Goal: Task Accomplishment & Management: Complete application form

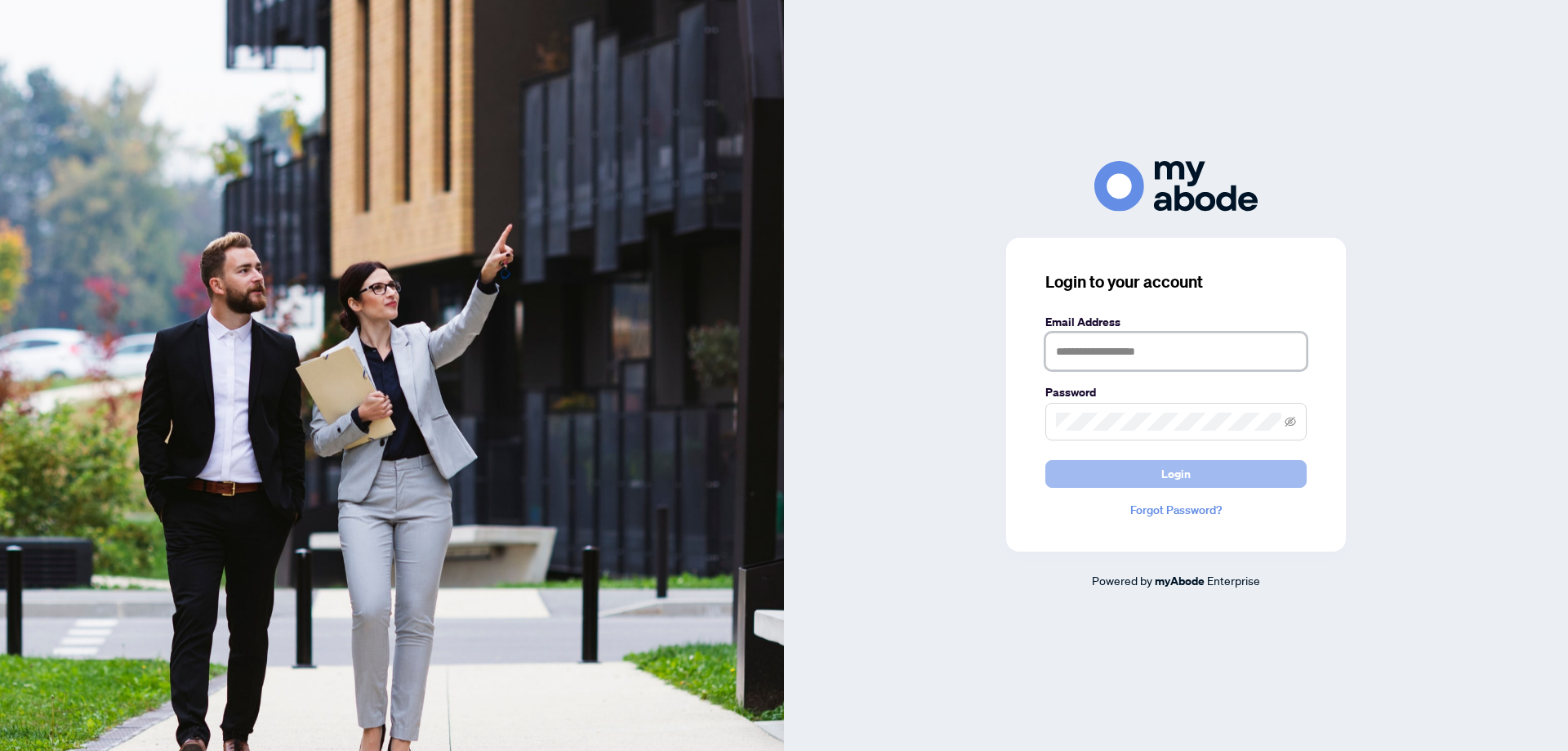
type input "**********"
click at [1170, 464] on span "Login" at bounding box center [1176, 473] width 29 height 26
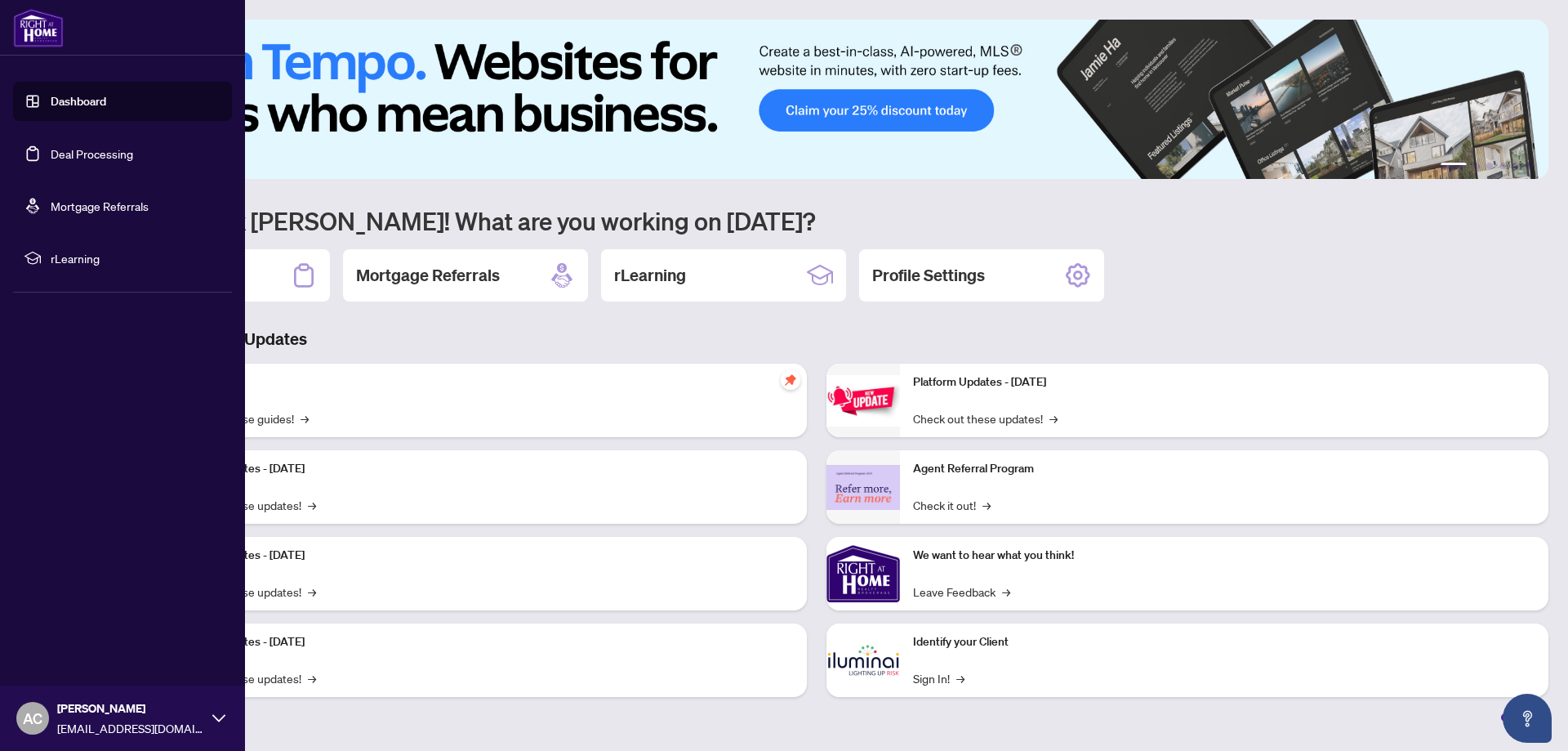
click at [64, 147] on link "Deal Processing" at bounding box center [91, 153] width 83 height 14
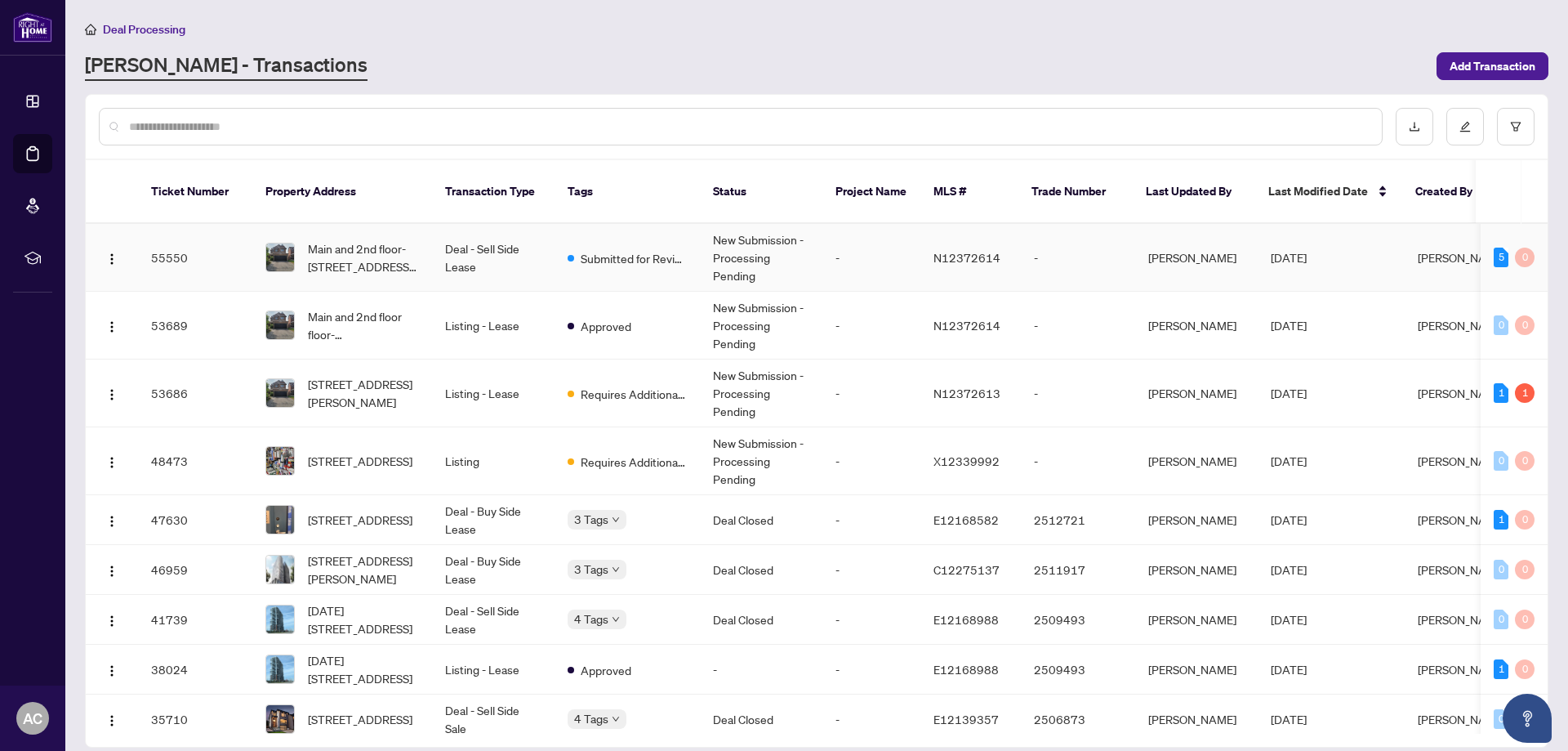
click at [456, 228] on td "Deal - Sell Side Lease" at bounding box center [493, 257] width 123 height 68
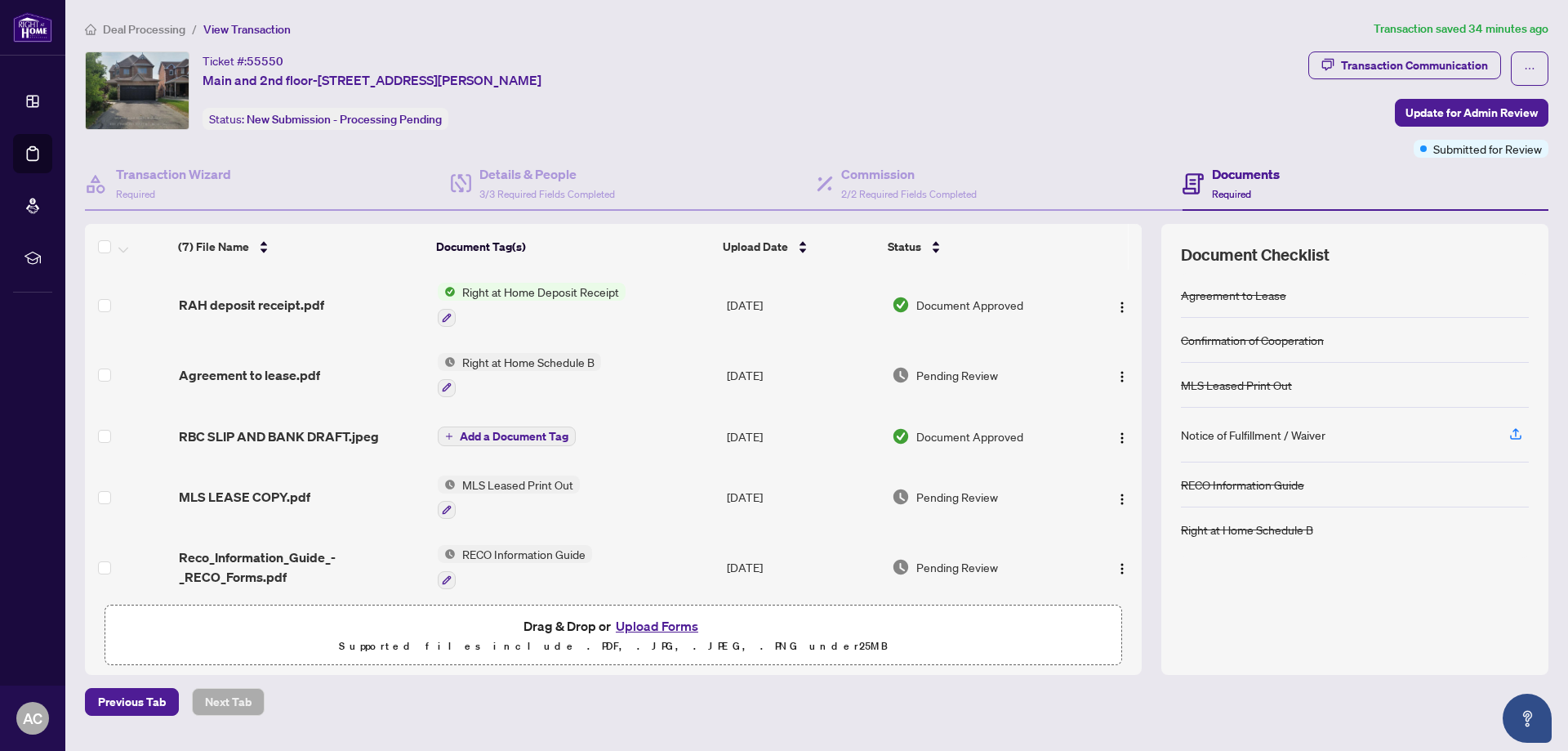
click at [478, 287] on span "Right at Home Deposit Receipt" at bounding box center [540, 291] width 170 height 18
click at [441, 313] on icon "button" at bounding box center [446, 318] width 10 height 10
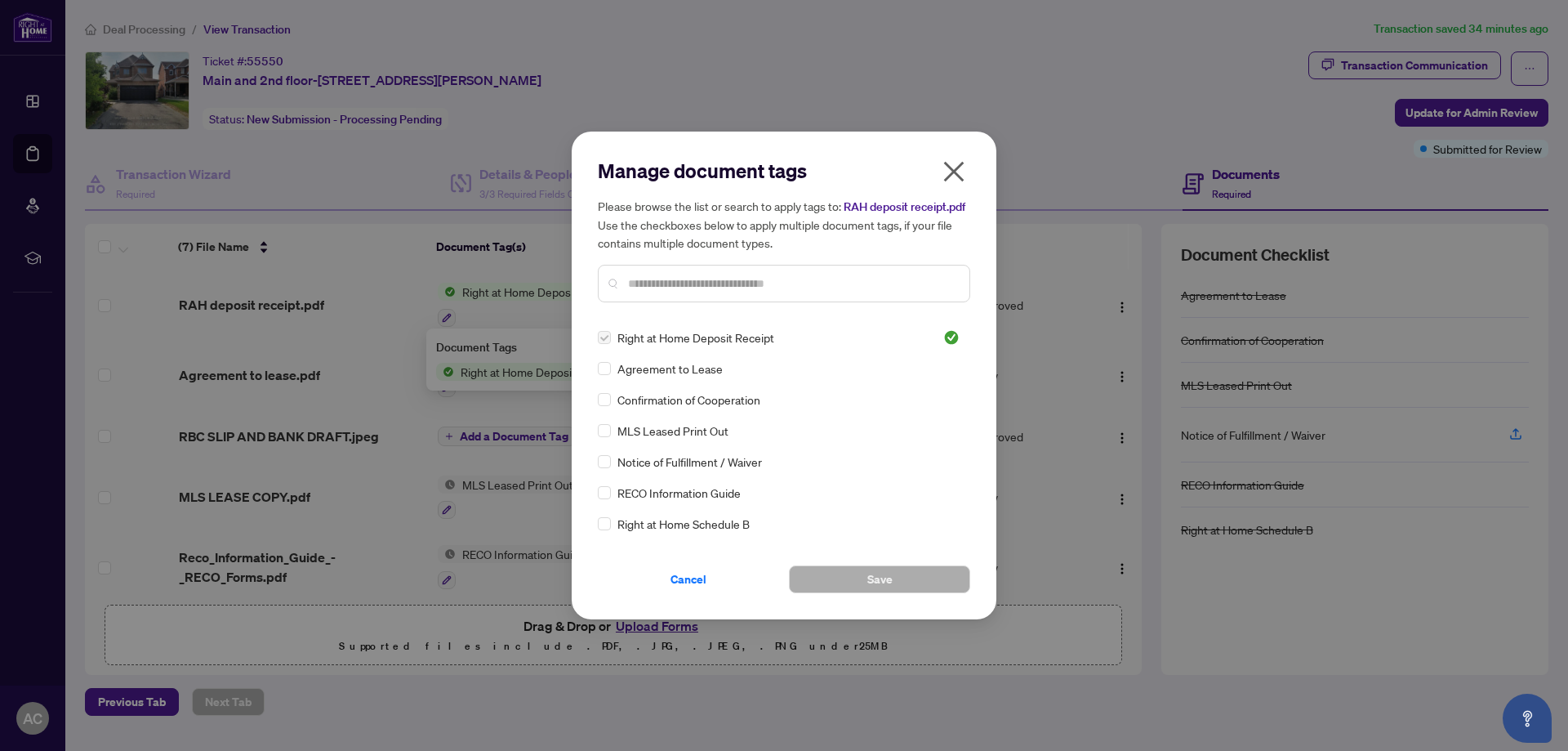
click at [945, 162] on icon "close" at bounding box center [953, 171] width 26 height 26
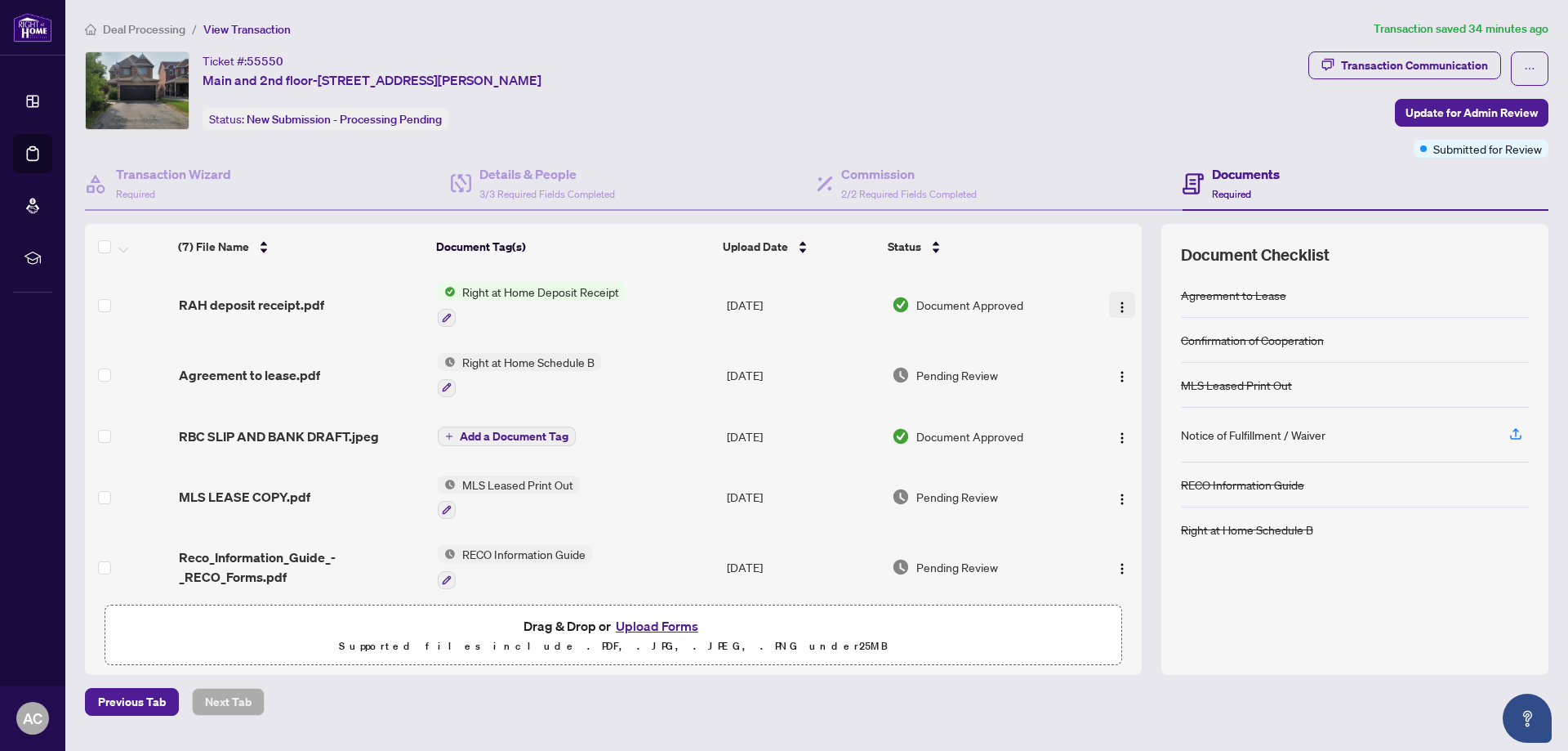
click at [1117, 301] on img "button" at bounding box center [1123, 307] width 13 height 13
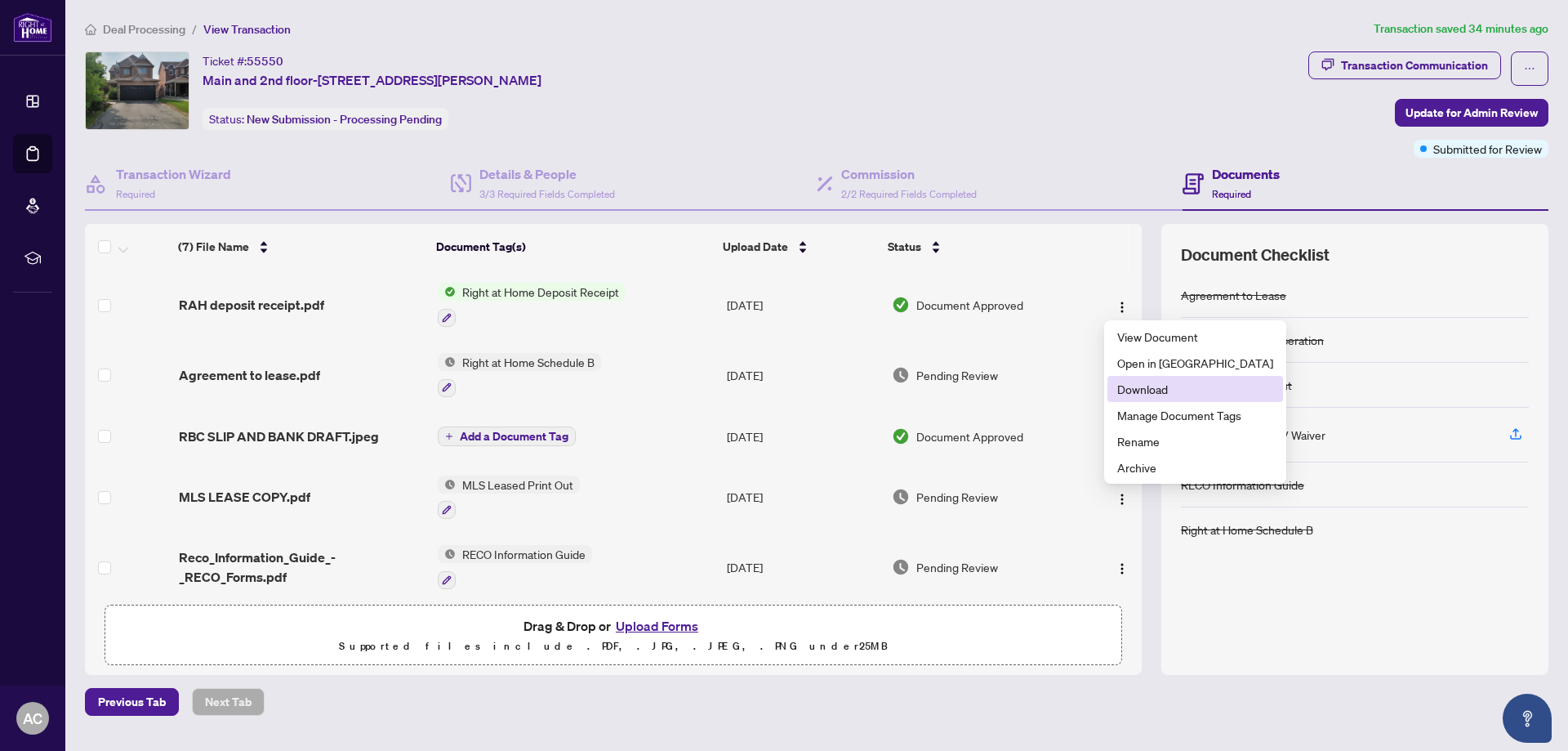
click at [1131, 383] on span "Download" at bounding box center [1196, 388] width 156 height 18
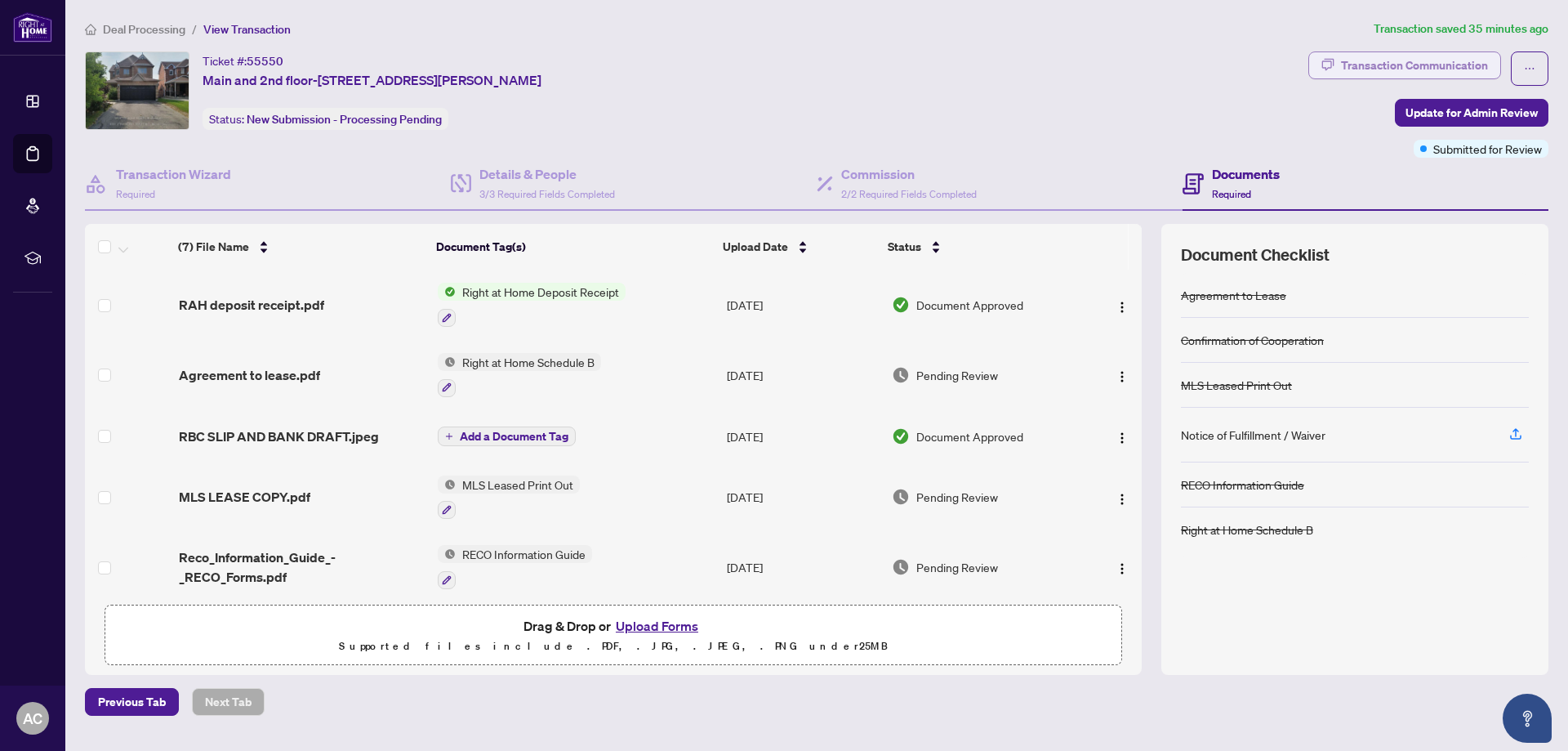
click at [1392, 62] on div "Transaction Communication" at bounding box center [1415, 65] width 147 height 26
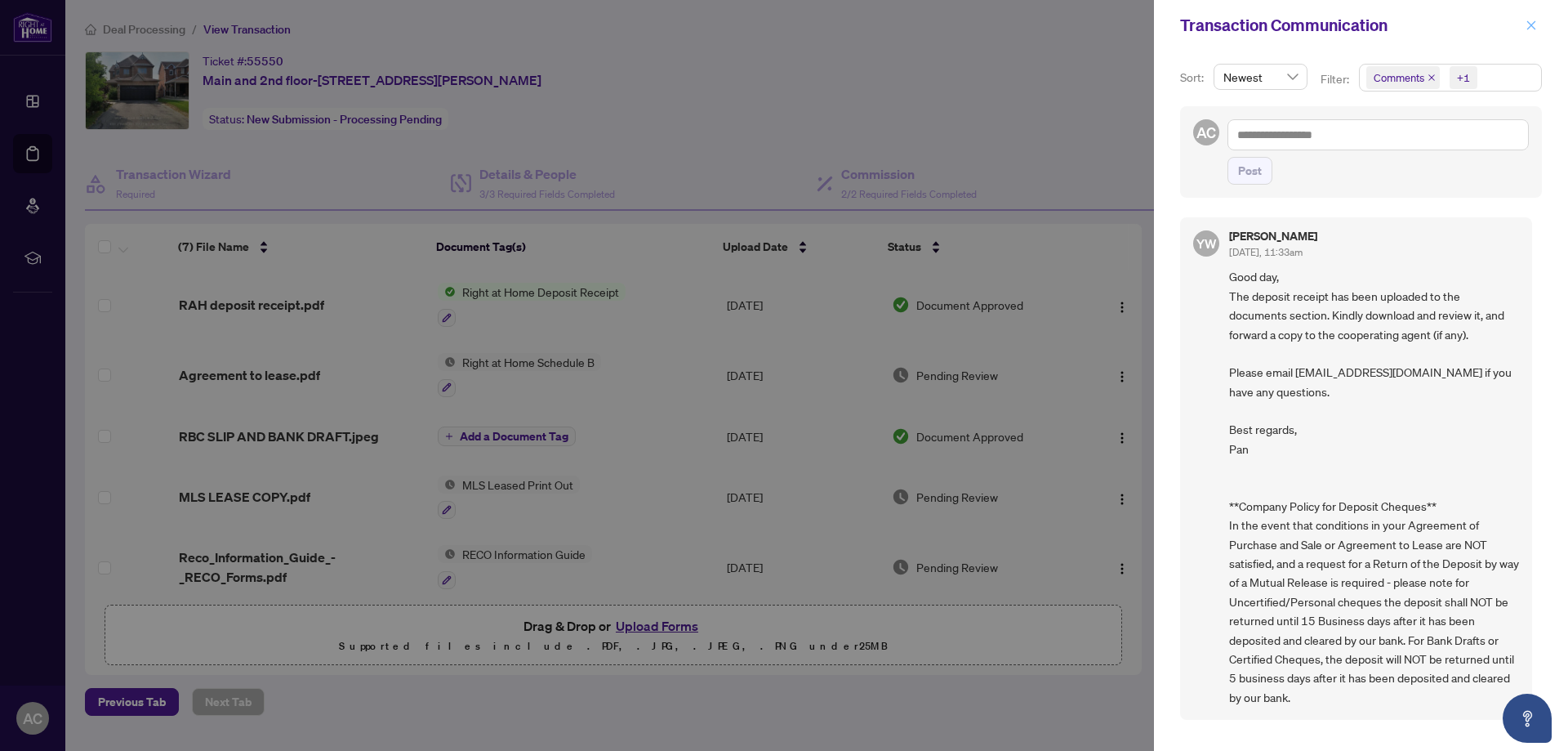
click at [1534, 26] on icon "close" at bounding box center [1532, 24] width 9 height 9
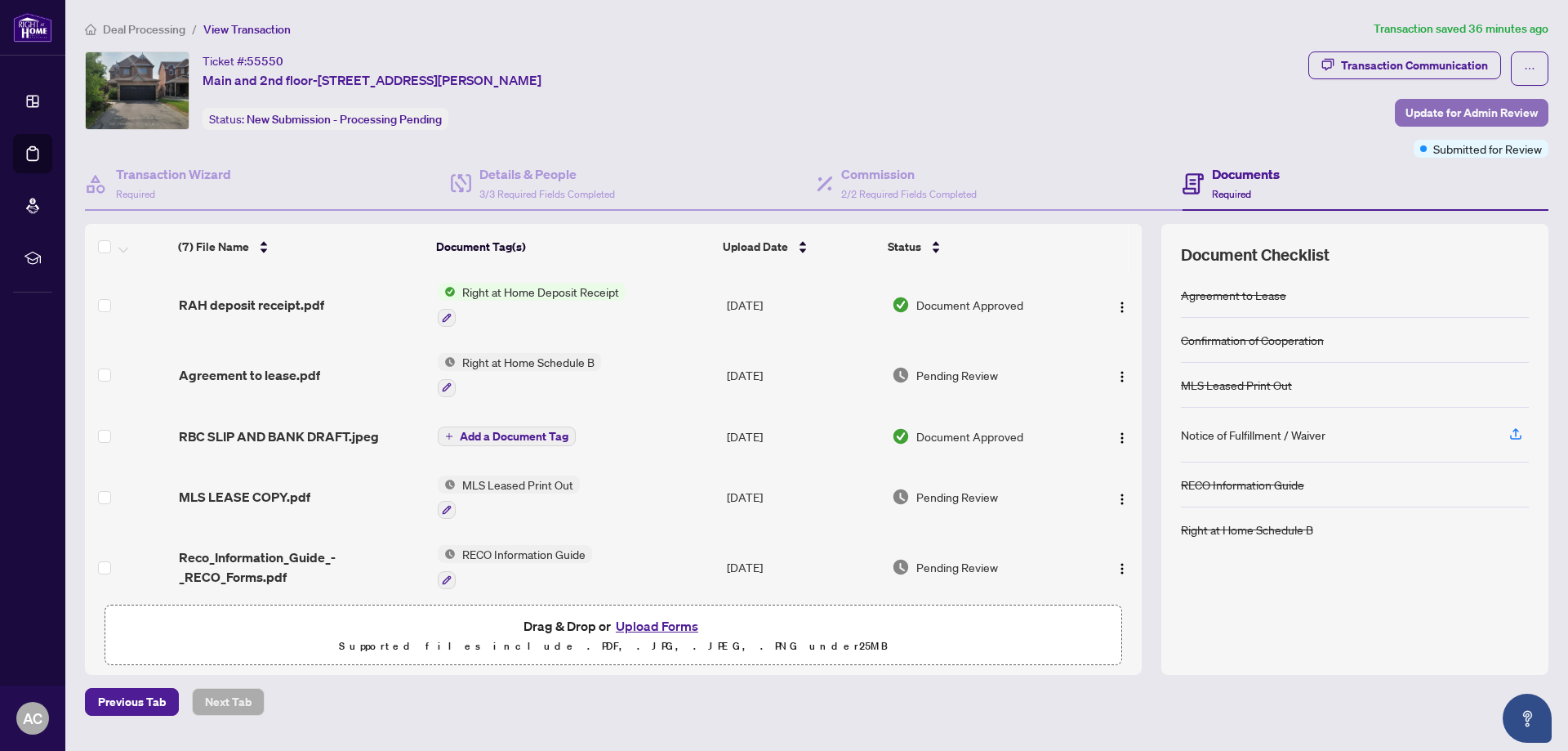
click at [1414, 100] on button "Update for Admin Review" at bounding box center [1471, 112] width 153 height 28
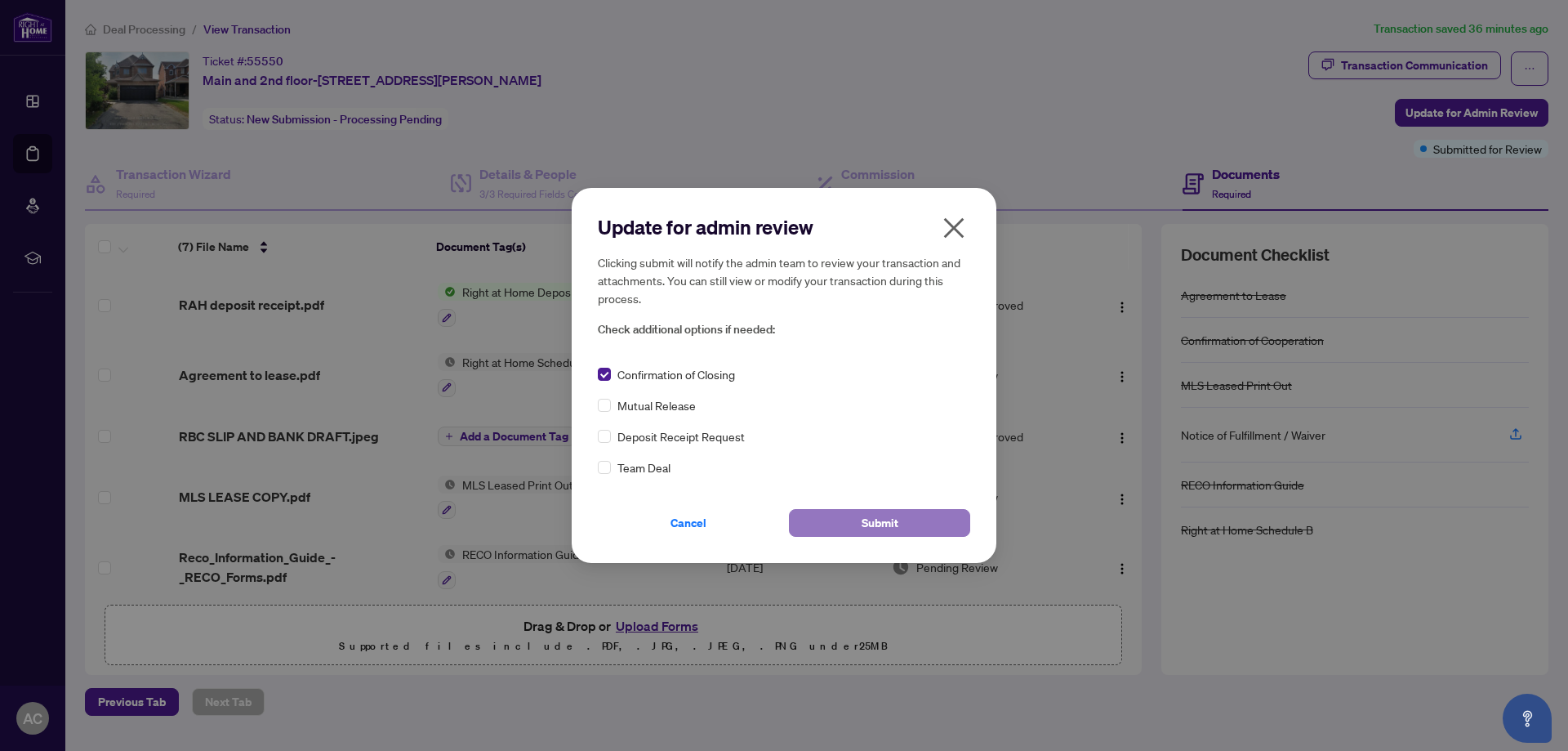
click at [857, 518] on button "Submit" at bounding box center [879, 523] width 182 height 28
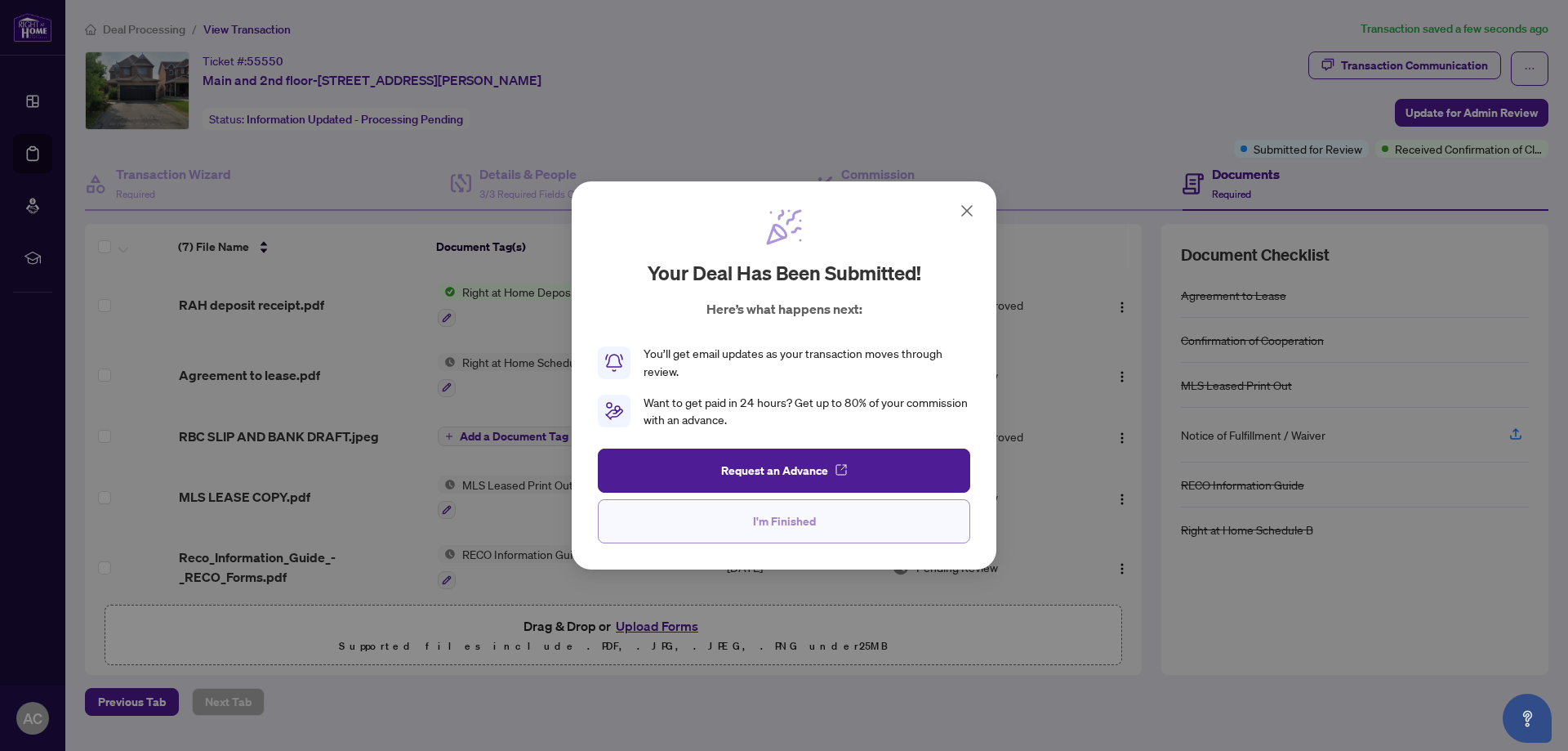
click at [751, 521] on button "I'm Finished" at bounding box center [784, 522] width 373 height 44
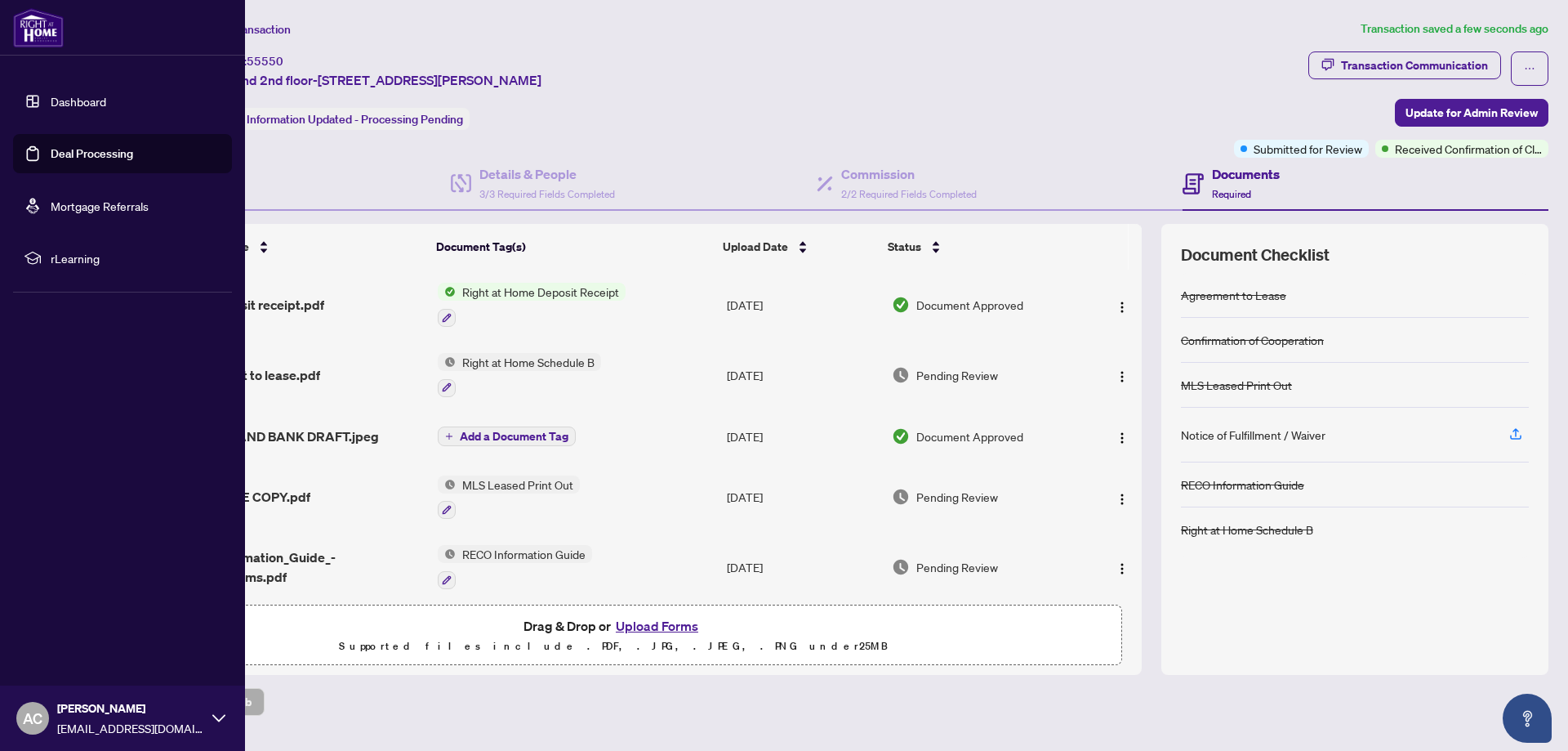
click at [50, 147] on link "Deal Processing" at bounding box center [91, 153] width 83 height 14
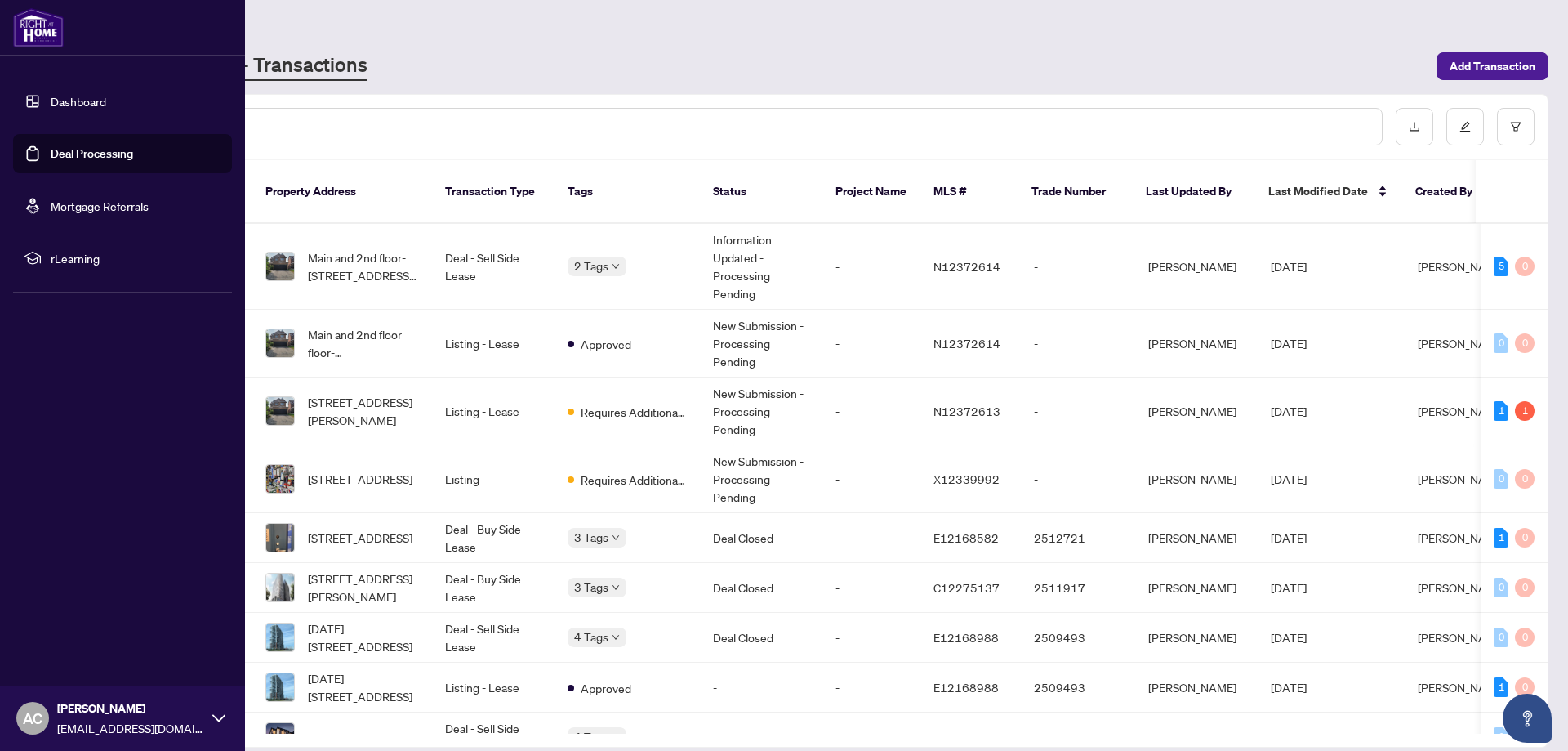
click at [83, 151] on link "Deal Processing" at bounding box center [91, 153] width 83 height 14
